Goal: Check status: Check status

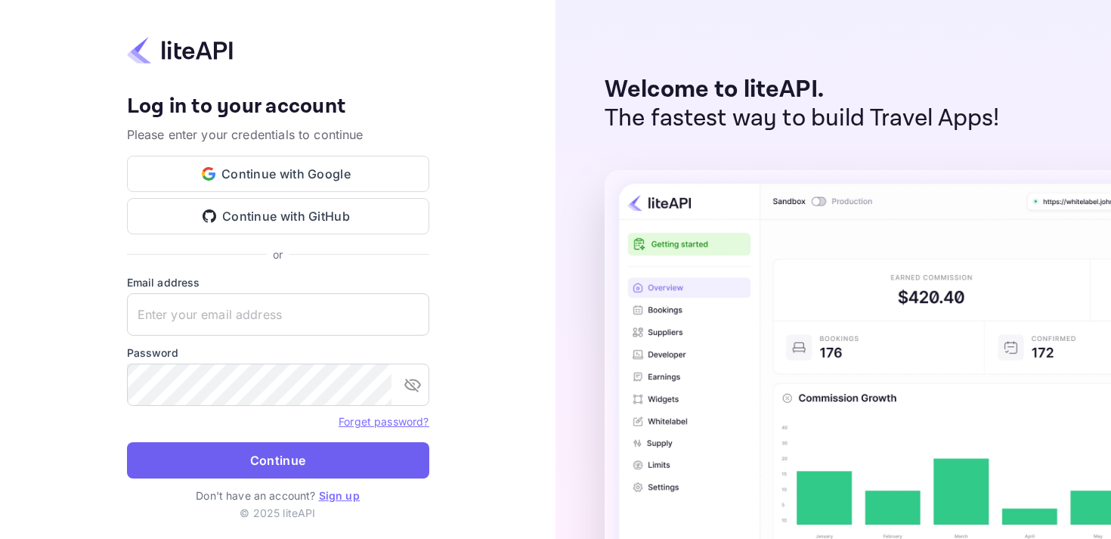
type input "[EMAIL_ADDRESS][DOMAIN_NAME]"
click at [299, 463] on button "Continue" at bounding box center [278, 460] width 302 height 36
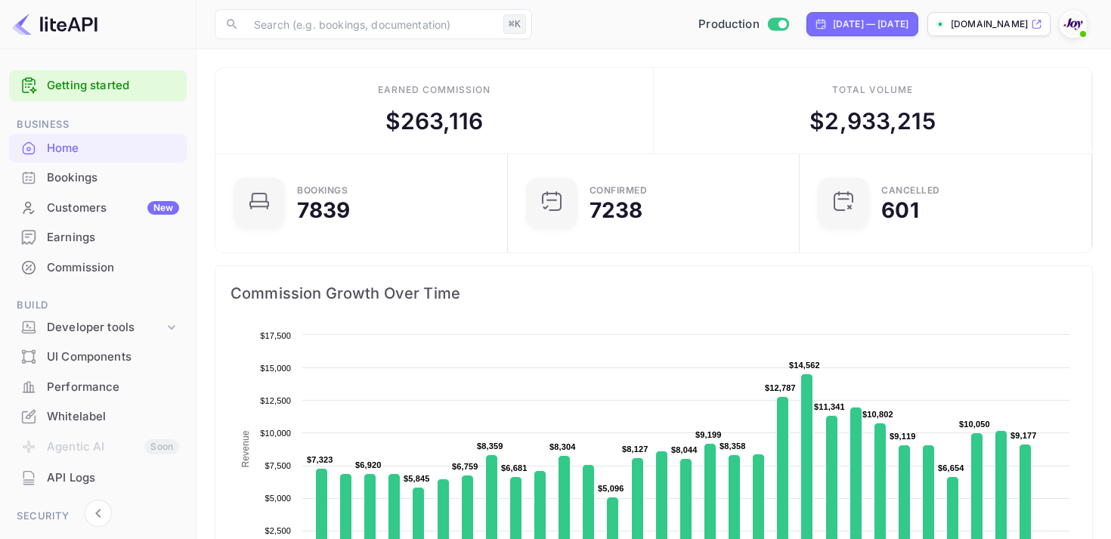
scroll to position [17, 0]
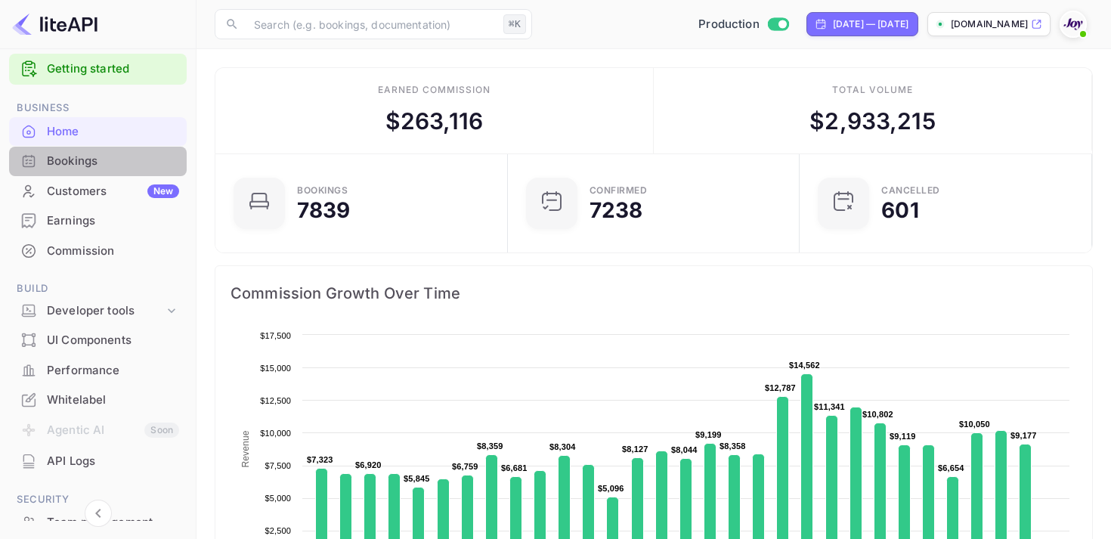
click at [101, 161] on div "Bookings" at bounding box center [113, 161] width 132 height 17
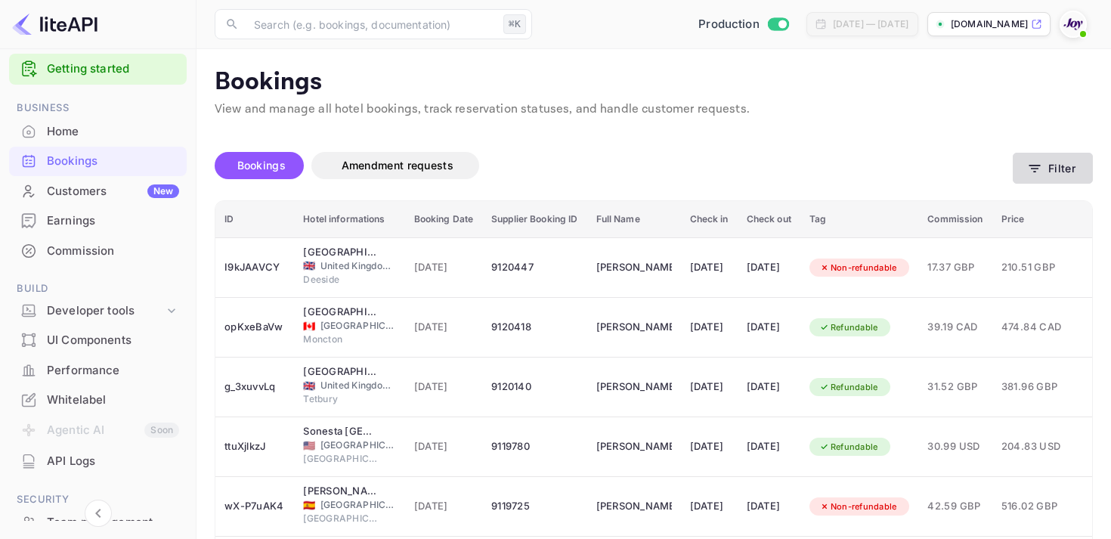
click at [1069, 169] on button "Filter" at bounding box center [1053, 168] width 80 height 31
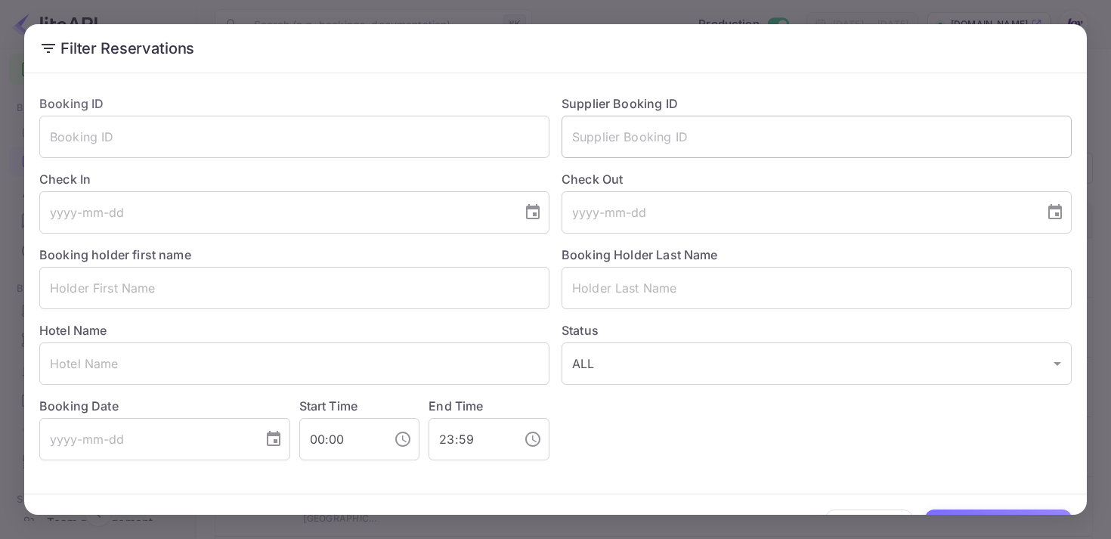
click at [645, 134] on input "text" at bounding box center [817, 137] width 510 height 42
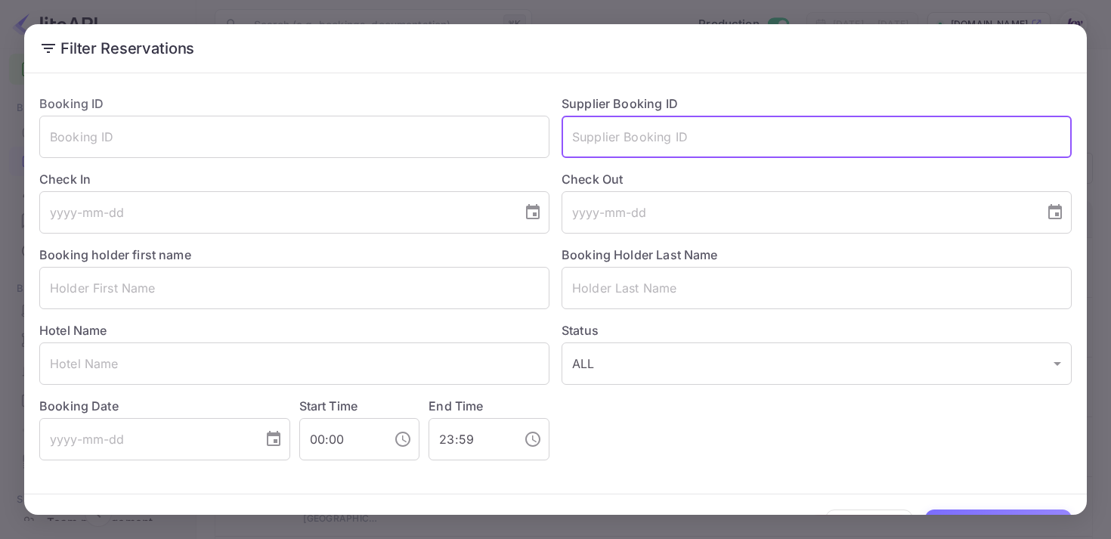
paste input "8575153"
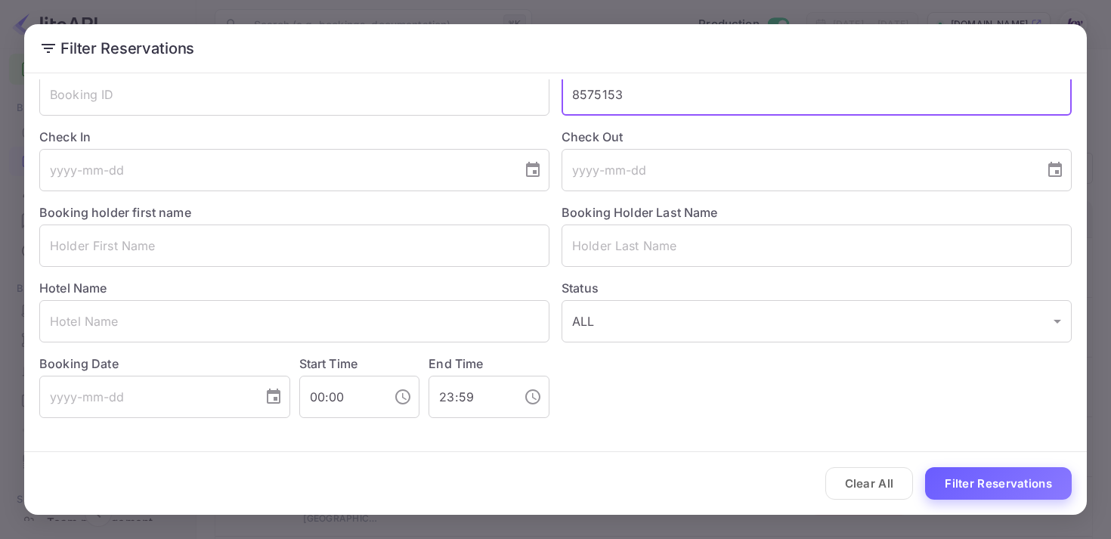
type input "8575153"
click at [989, 477] on button "Filter Reservations" at bounding box center [998, 483] width 147 height 33
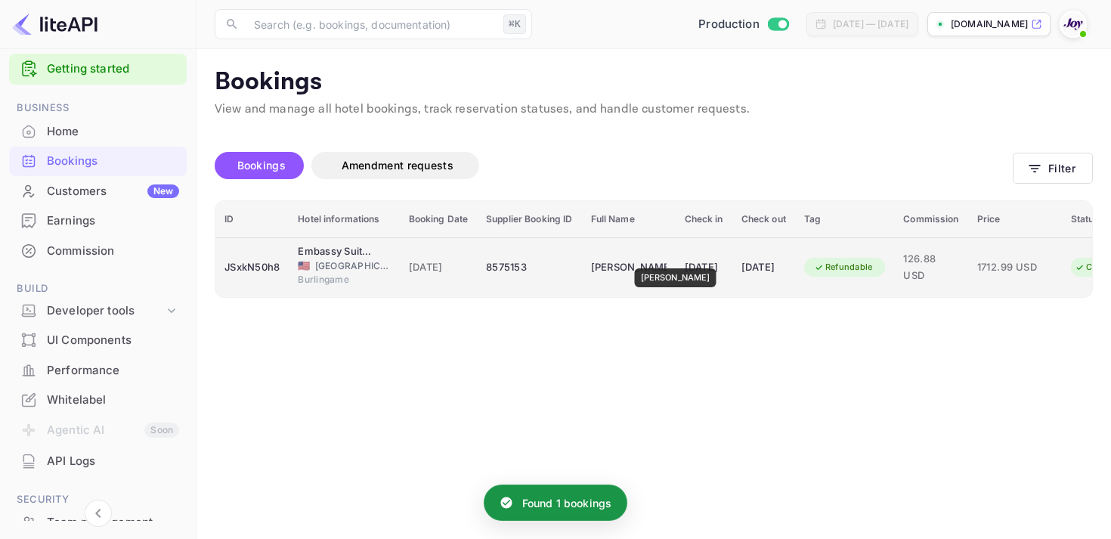
click at [655, 258] on div "Eric Lai" at bounding box center [629, 267] width 76 height 24
